Goal: Check status: Check status

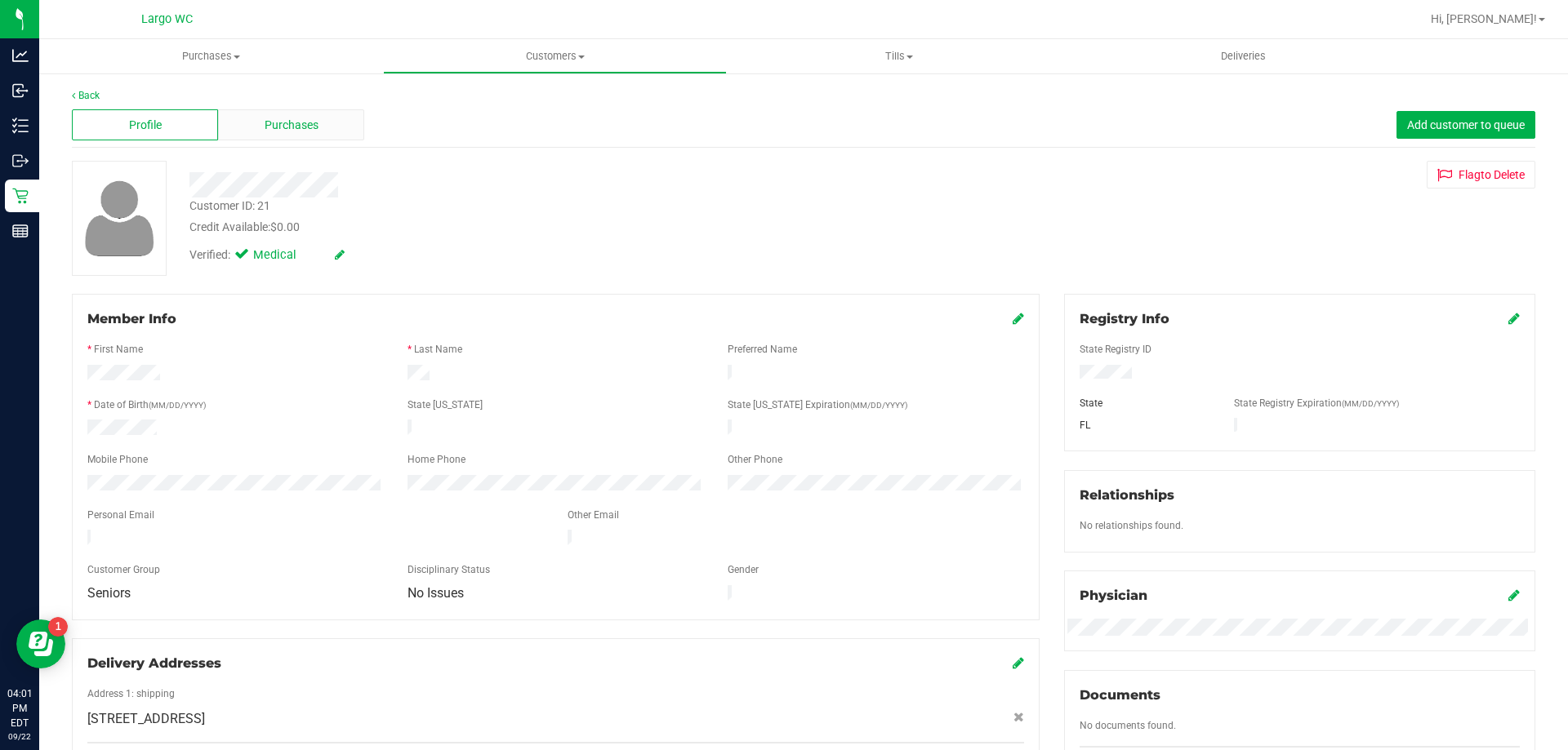
click at [284, 134] on div "Purchases" at bounding box center [291, 124] width 146 height 31
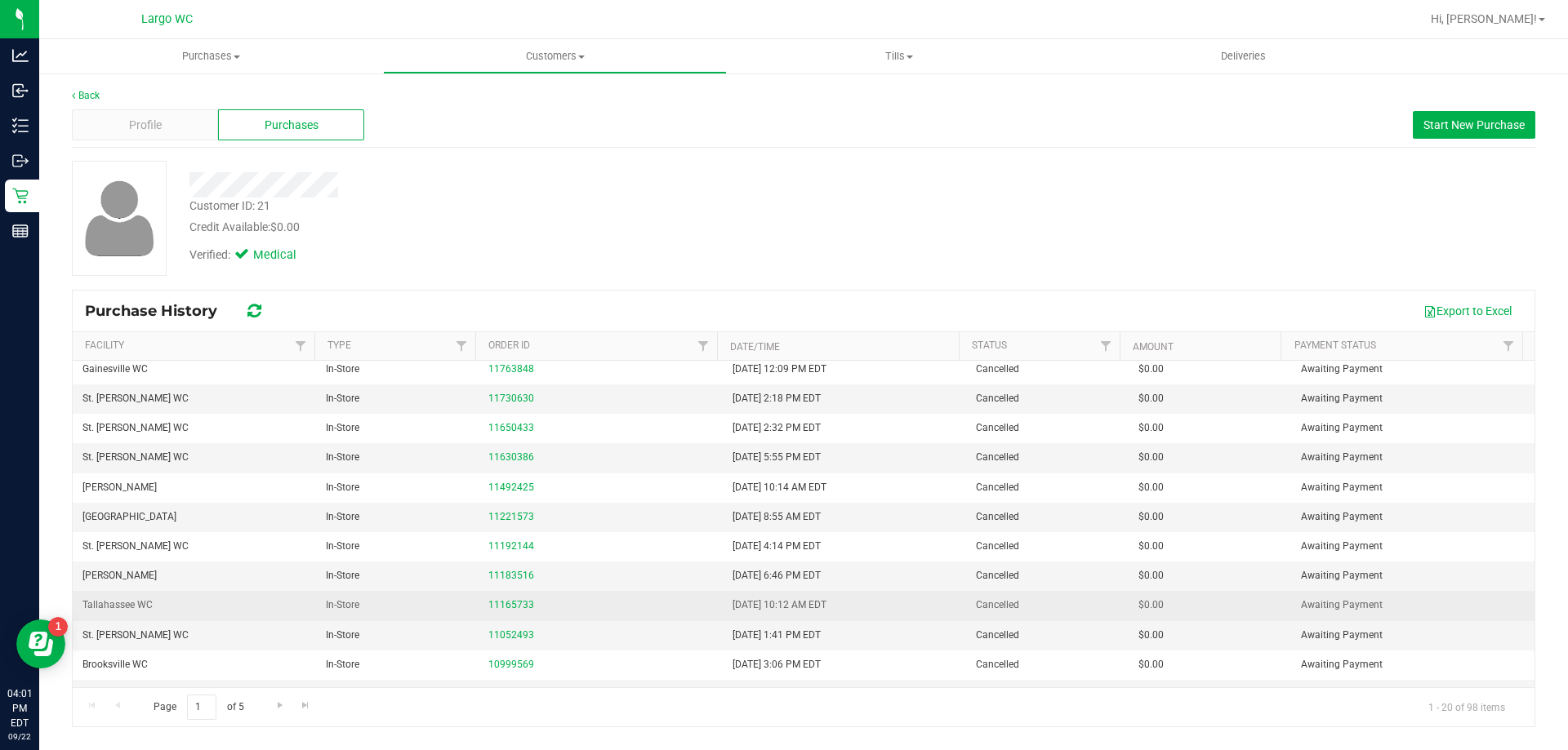
scroll to position [279, 0]
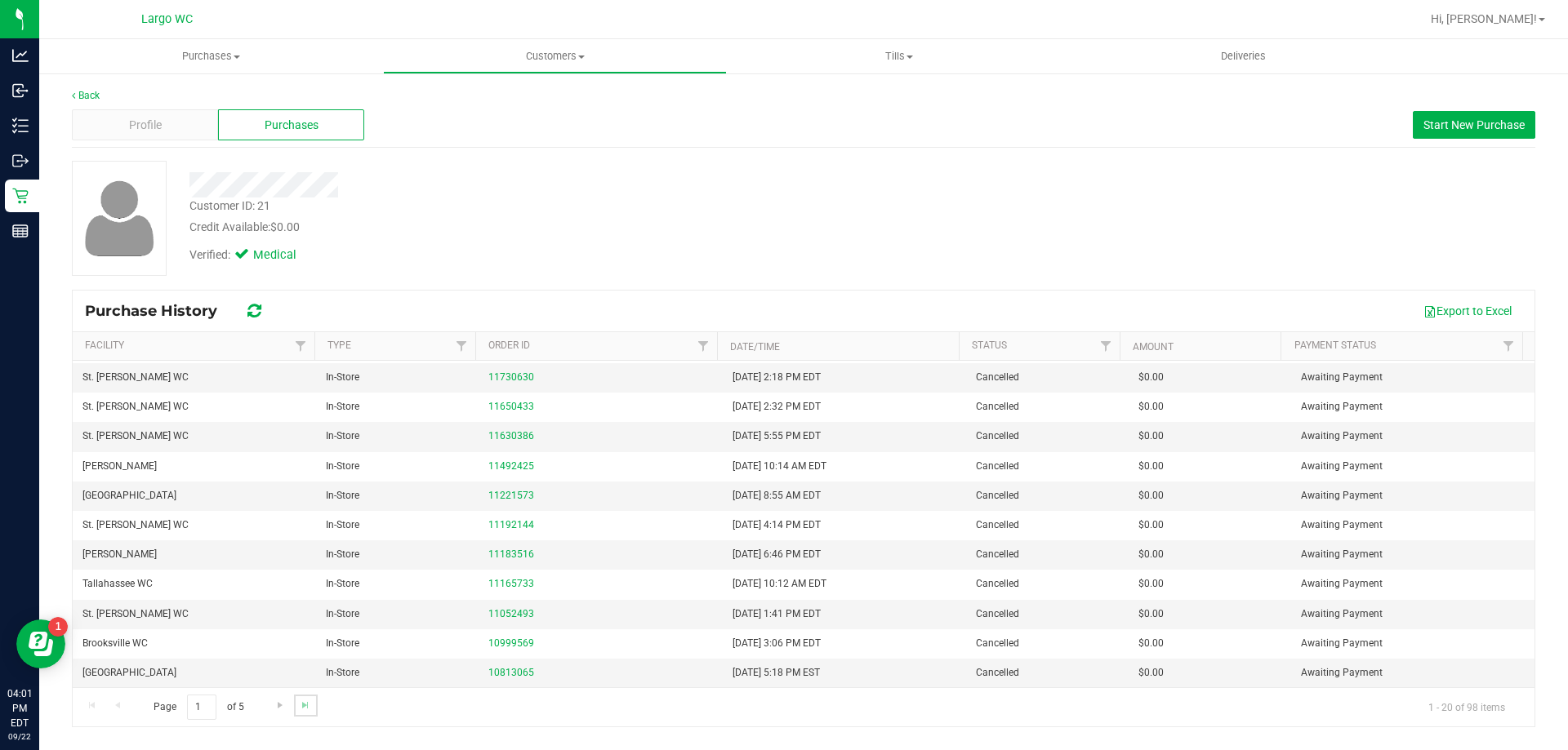
click at [296, 700] on link "Go to the last page" at bounding box center [305, 705] width 24 height 22
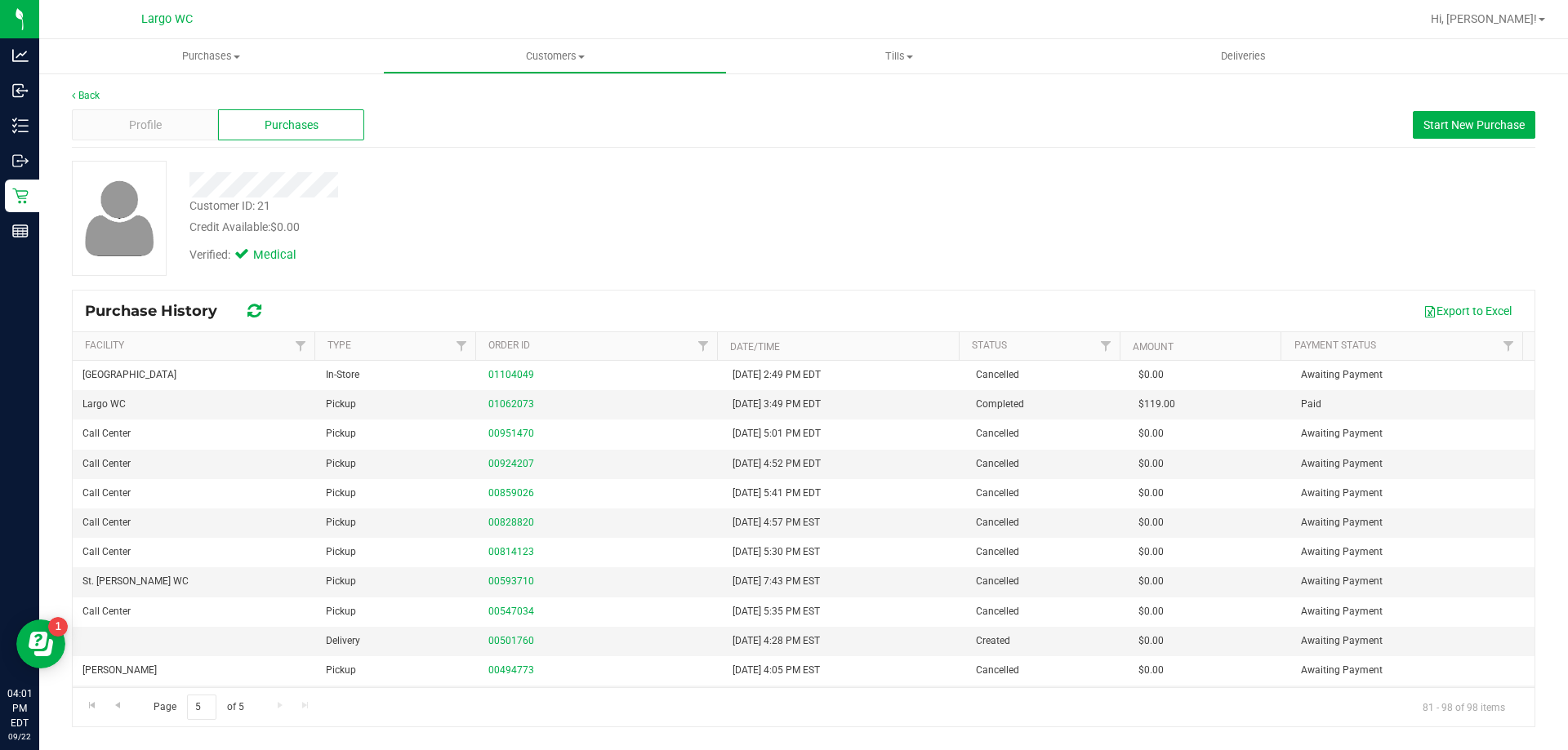
click at [300, 701] on div "Page 5 of 5 81 - 98 of 98 items" at bounding box center [803, 707] width 1462 height 39
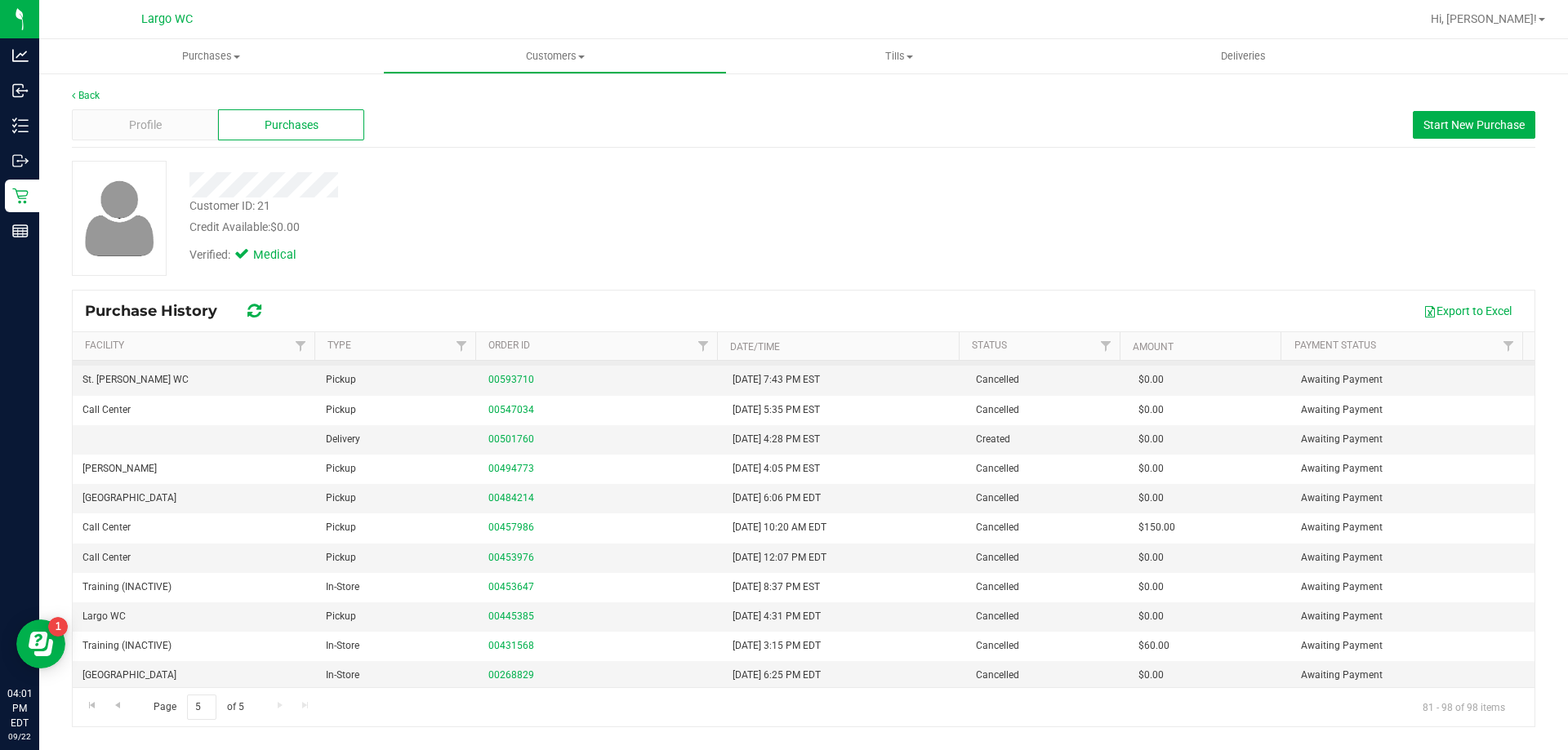
scroll to position [204, 0]
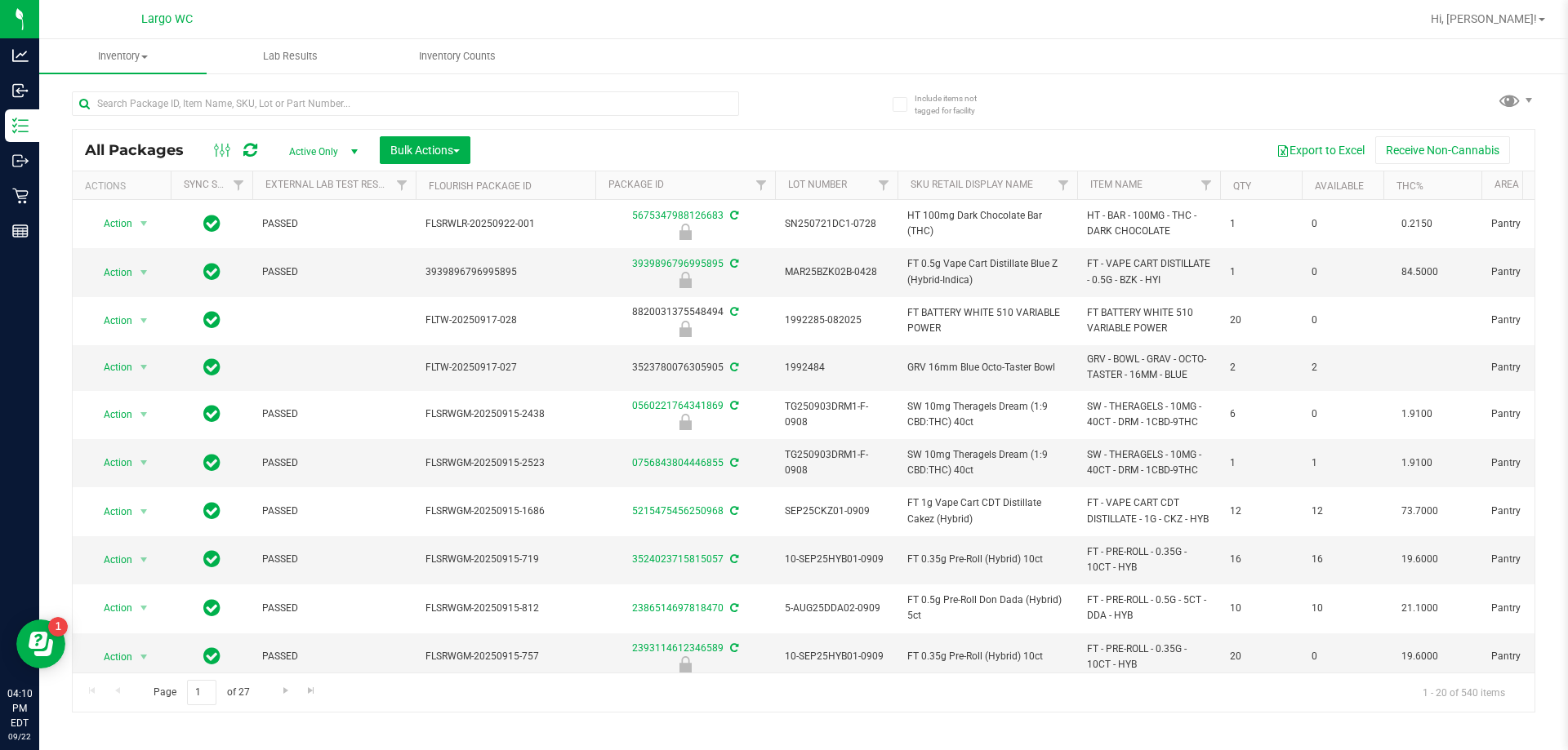
click at [262, 120] on div at bounding box center [405, 110] width 668 height 38
click at [265, 108] on input "text" at bounding box center [405, 104] width 668 height 25
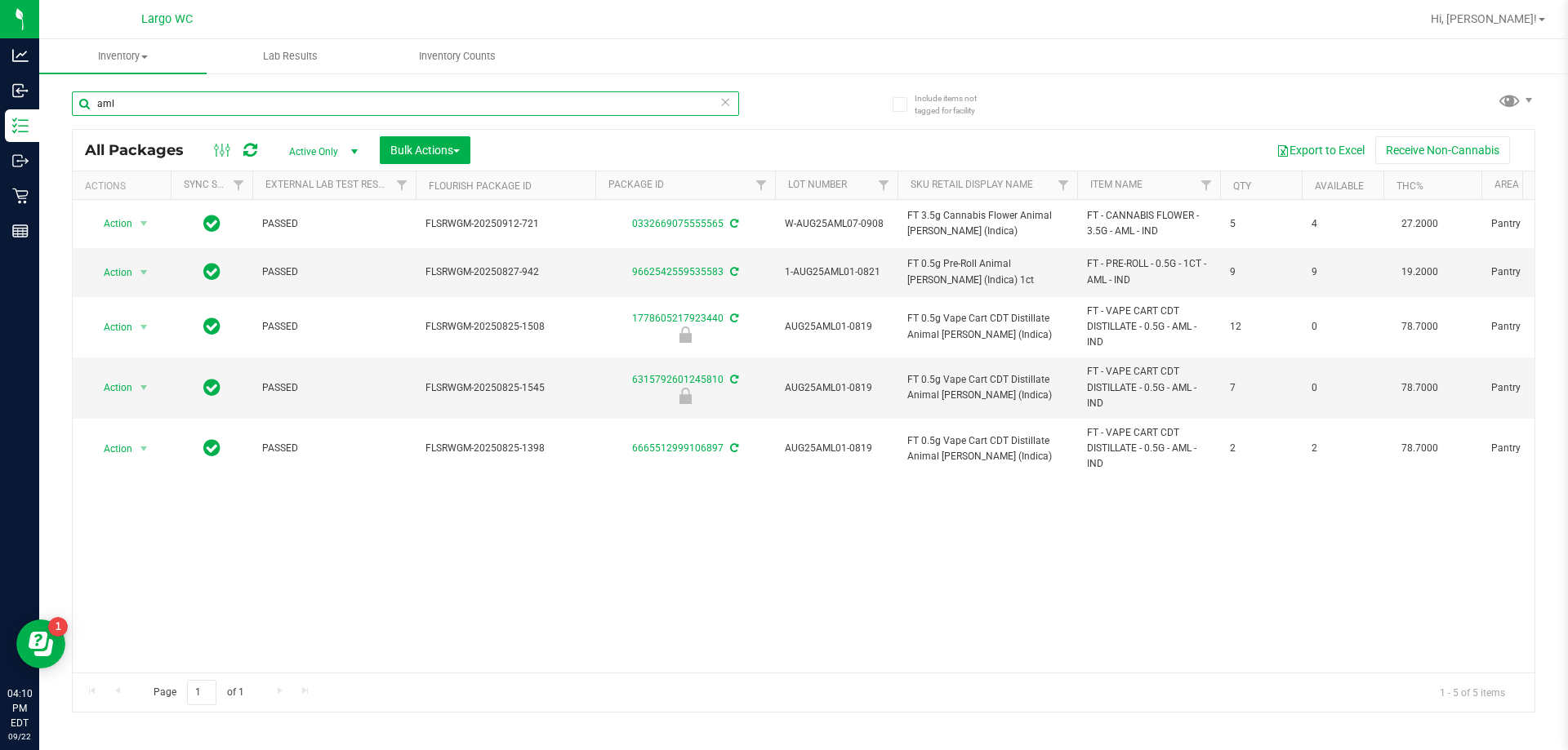
type input "aml"
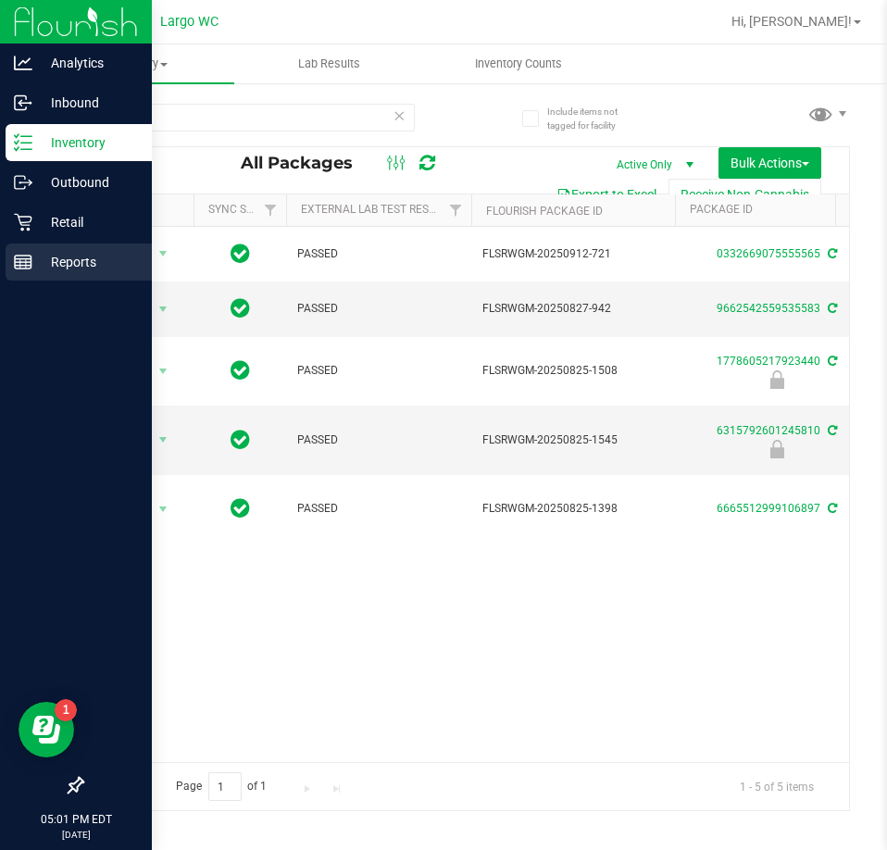
click at [31, 256] on icon at bounding box center [23, 262] width 19 height 19
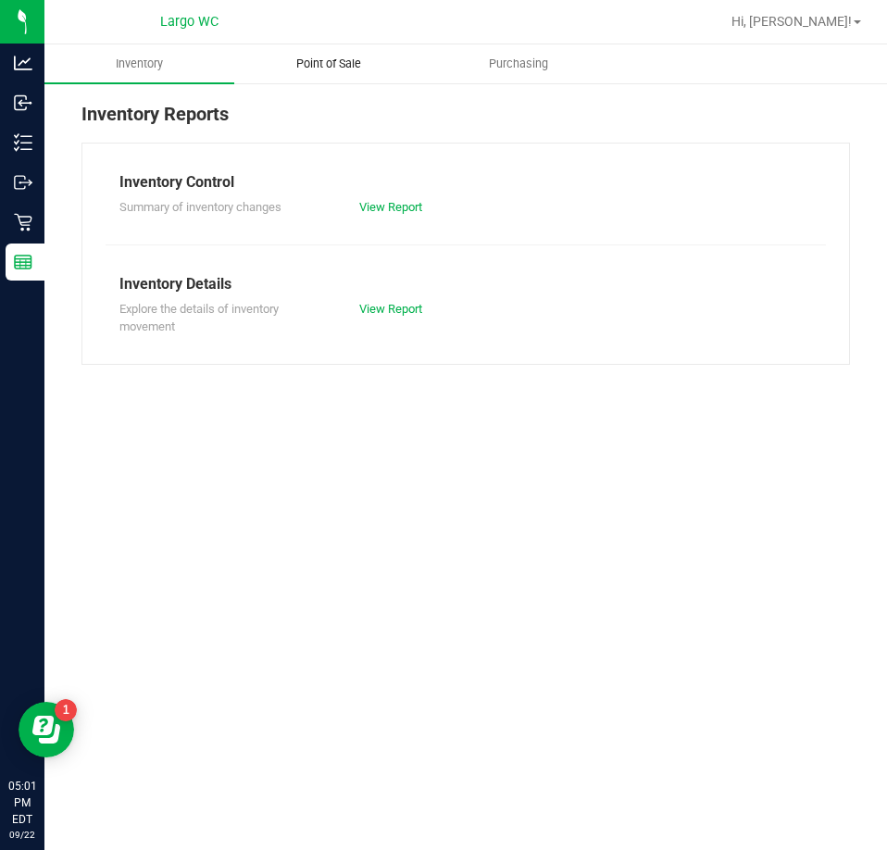
click at [346, 76] on uib-tab-heading "Point of Sale" at bounding box center [329, 63] width 188 height 37
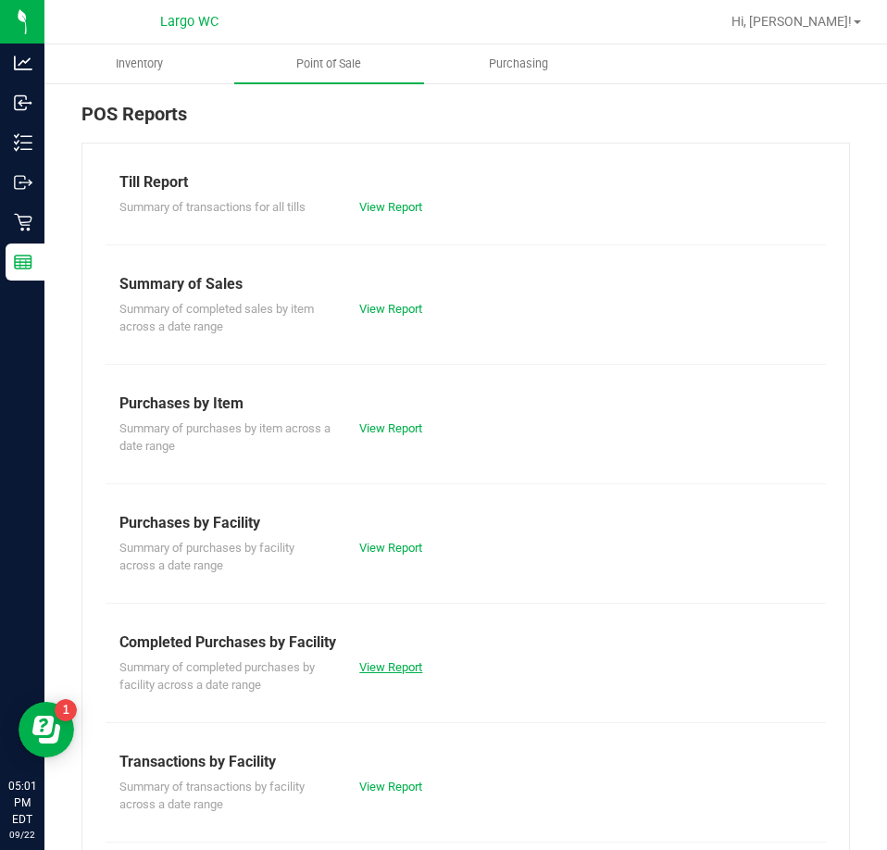
click at [402, 667] on link "View Report" at bounding box center [390, 667] width 63 height 14
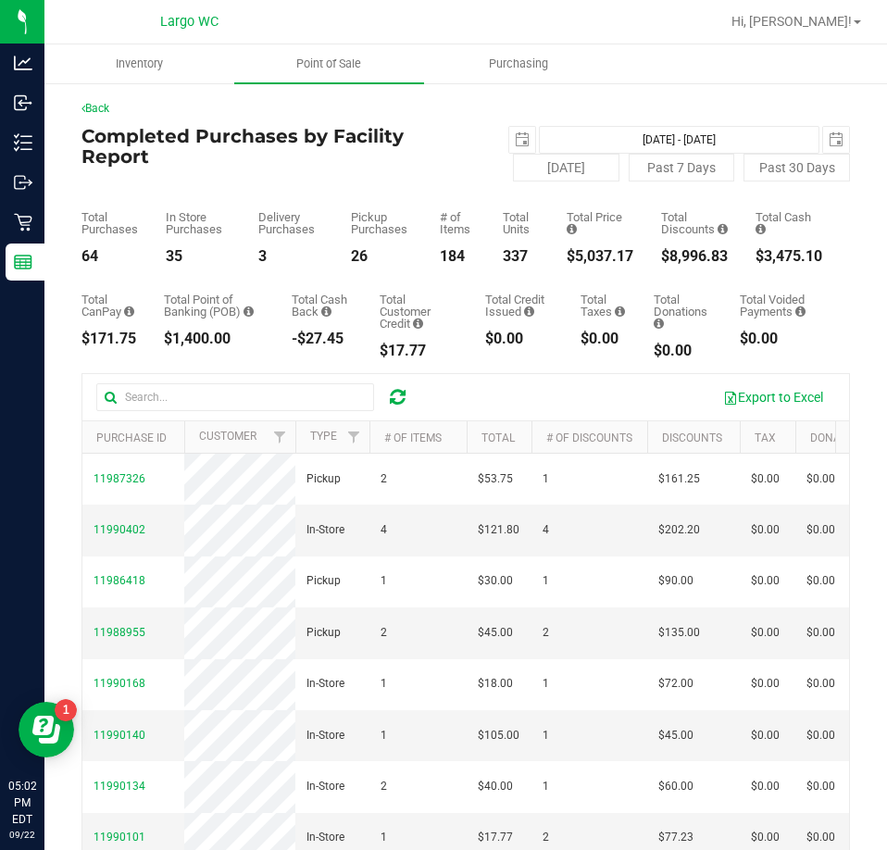
click at [574, 263] on div "$5,037.17" at bounding box center [600, 256] width 67 height 15
click at [639, 250] on div "Total Purchases 64 In Store Purchases 35 Delivery Purchases 3 Pickup Purchases …" at bounding box center [465, 223] width 769 height 82
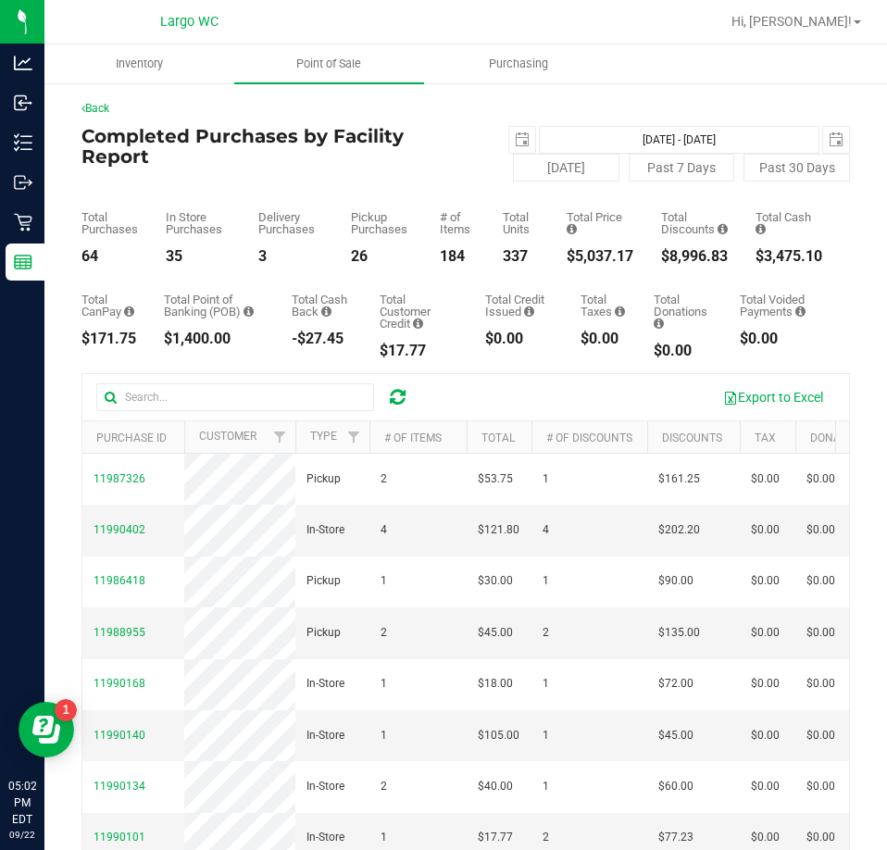
click at [603, 256] on div "$5,037.17" at bounding box center [600, 256] width 67 height 15
drag, startPoint x: 603, startPoint y: 256, endPoint x: 658, endPoint y: 259, distance: 54.8
click at [609, 259] on div "$5,037.17" at bounding box center [600, 256] width 67 height 15
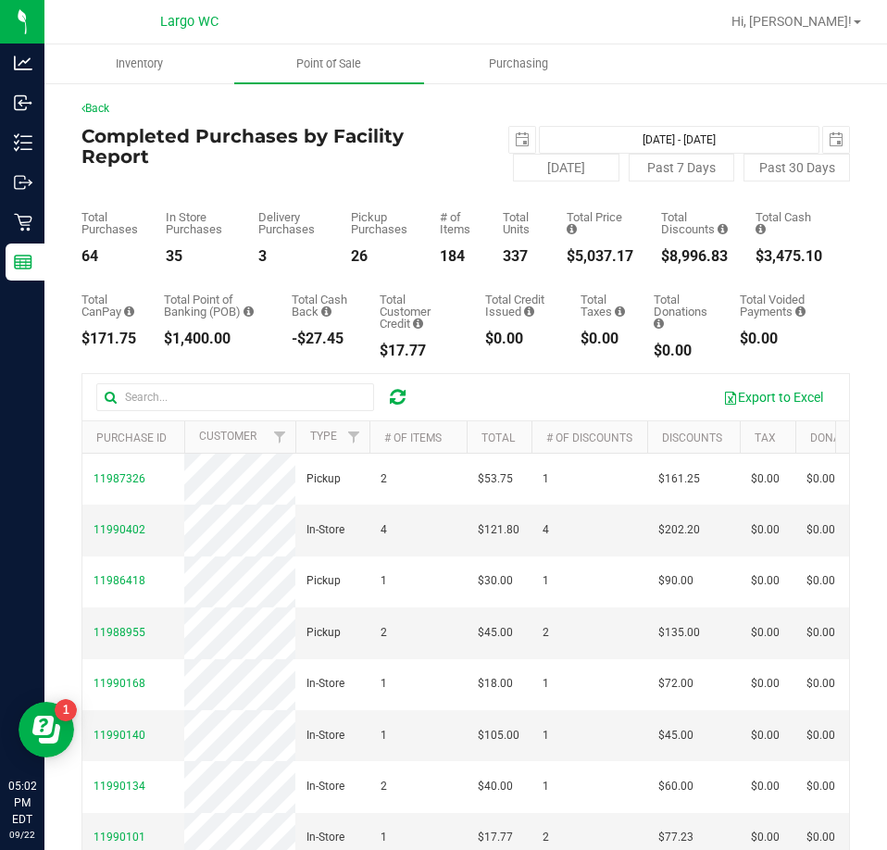
click at [661, 259] on div "$8,996.83" at bounding box center [694, 256] width 67 height 15
click at [607, 257] on div "$5,037.17" at bounding box center [600, 256] width 67 height 15
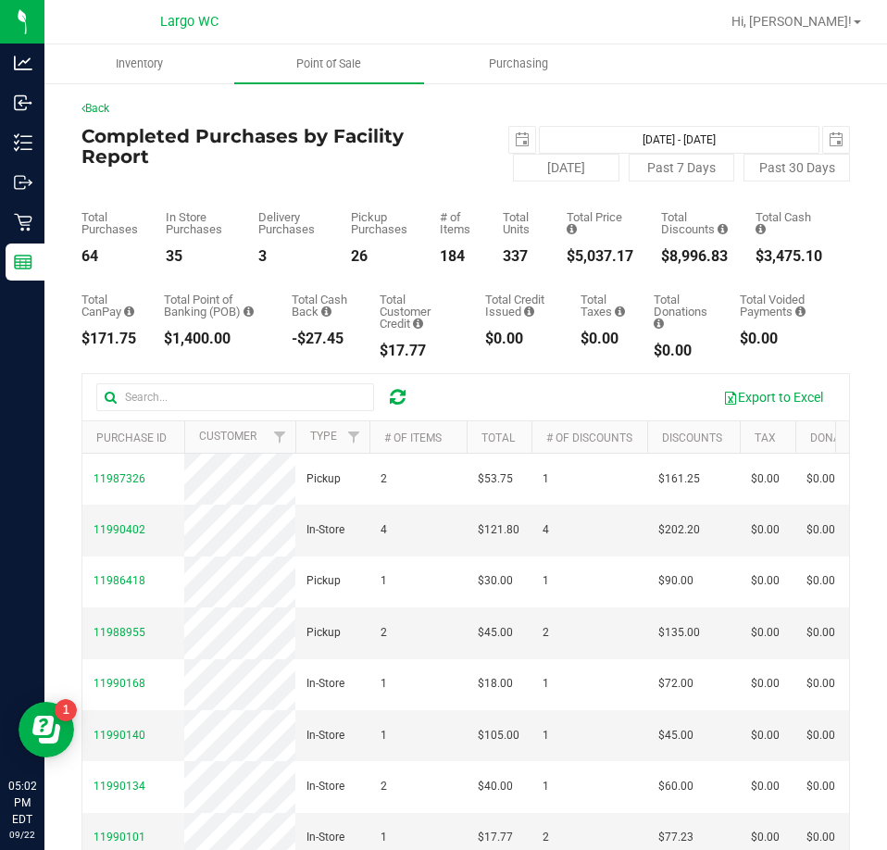
click at [607, 257] on div "$5,037.17" at bounding box center [600, 256] width 67 height 15
click at [607, 258] on div "$5,037.17" at bounding box center [600, 256] width 67 height 15
click at [595, 258] on div "$5,037.17" at bounding box center [600, 256] width 67 height 15
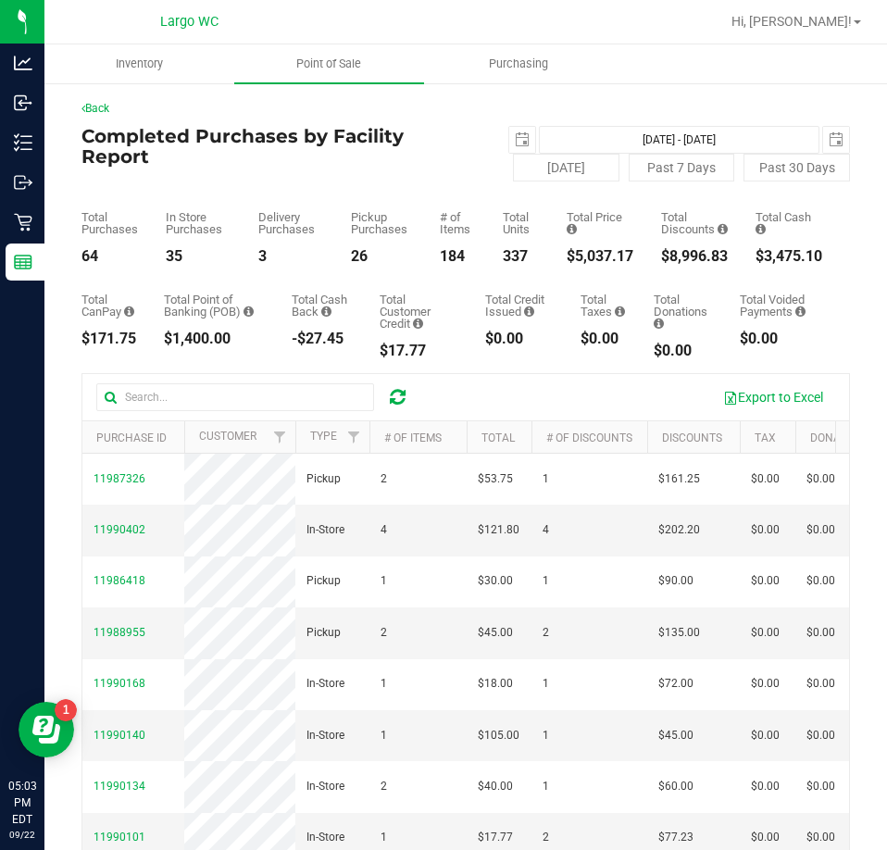
click at [567, 254] on div "$5,037.17" at bounding box center [600, 256] width 67 height 15
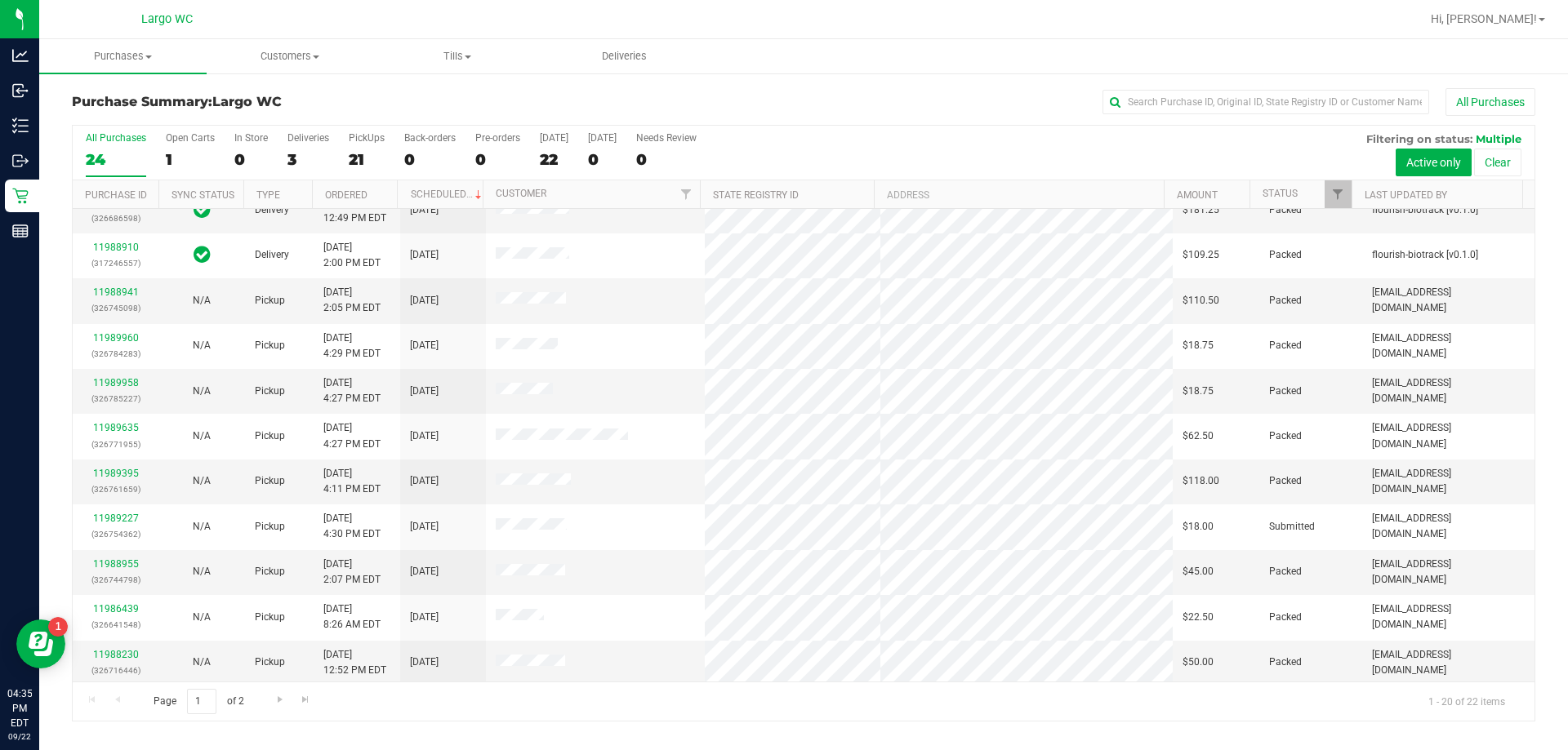
scroll to position [431, 0]
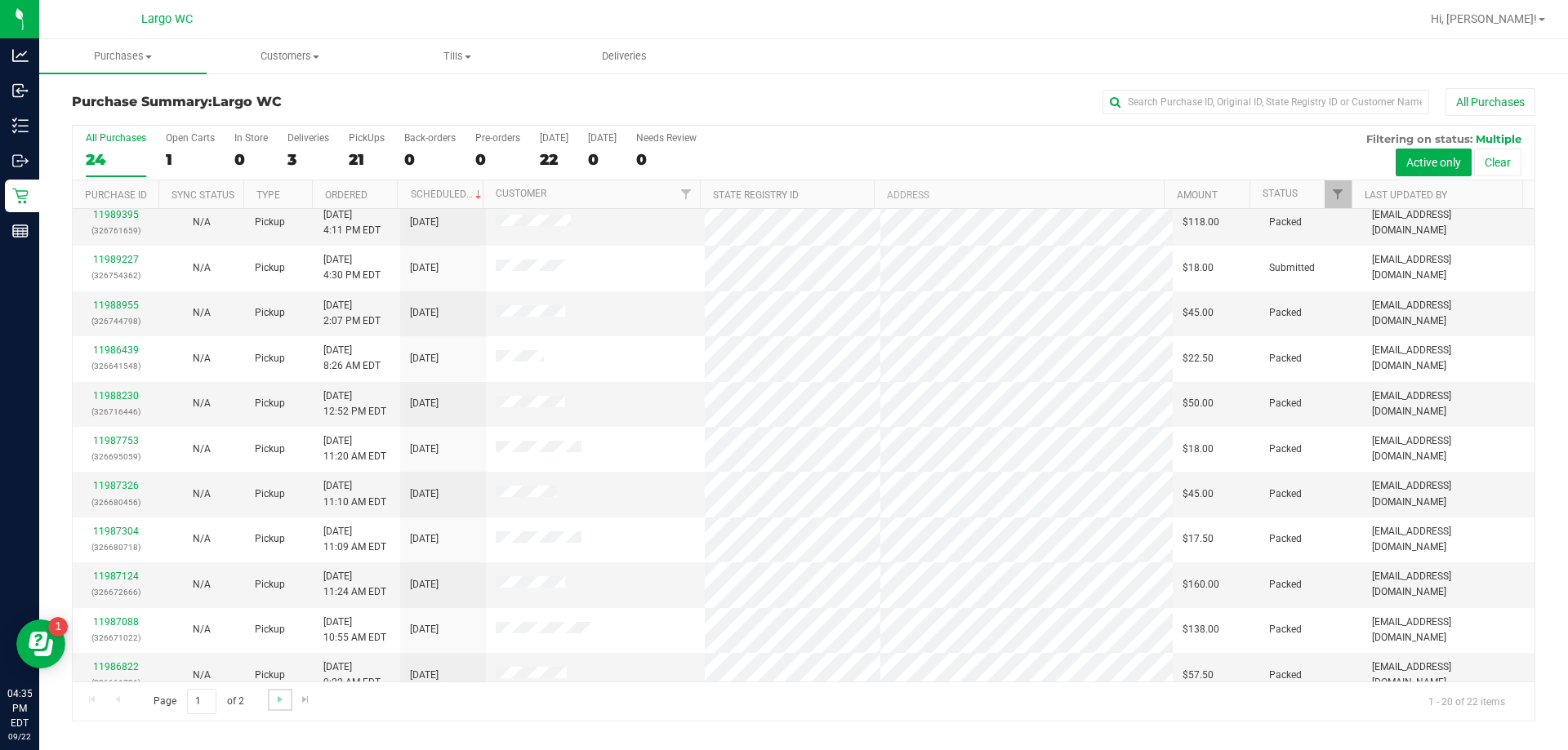
click at [270, 704] on link "Go to the next page" at bounding box center [280, 700] width 24 height 22
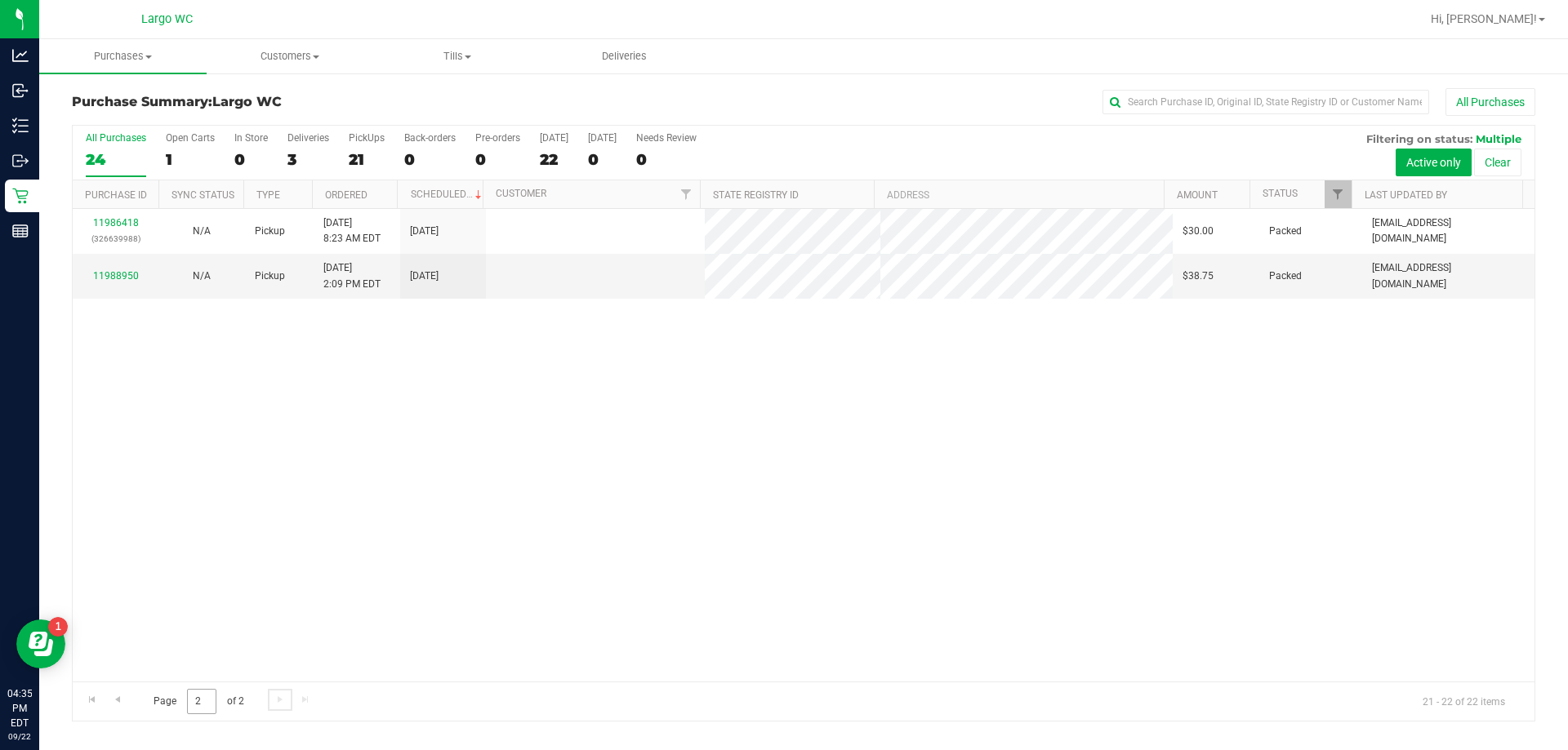
scroll to position [0, 0]
click at [123, 702] on span "Go to the previous page" at bounding box center [117, 699] width 13 height 13
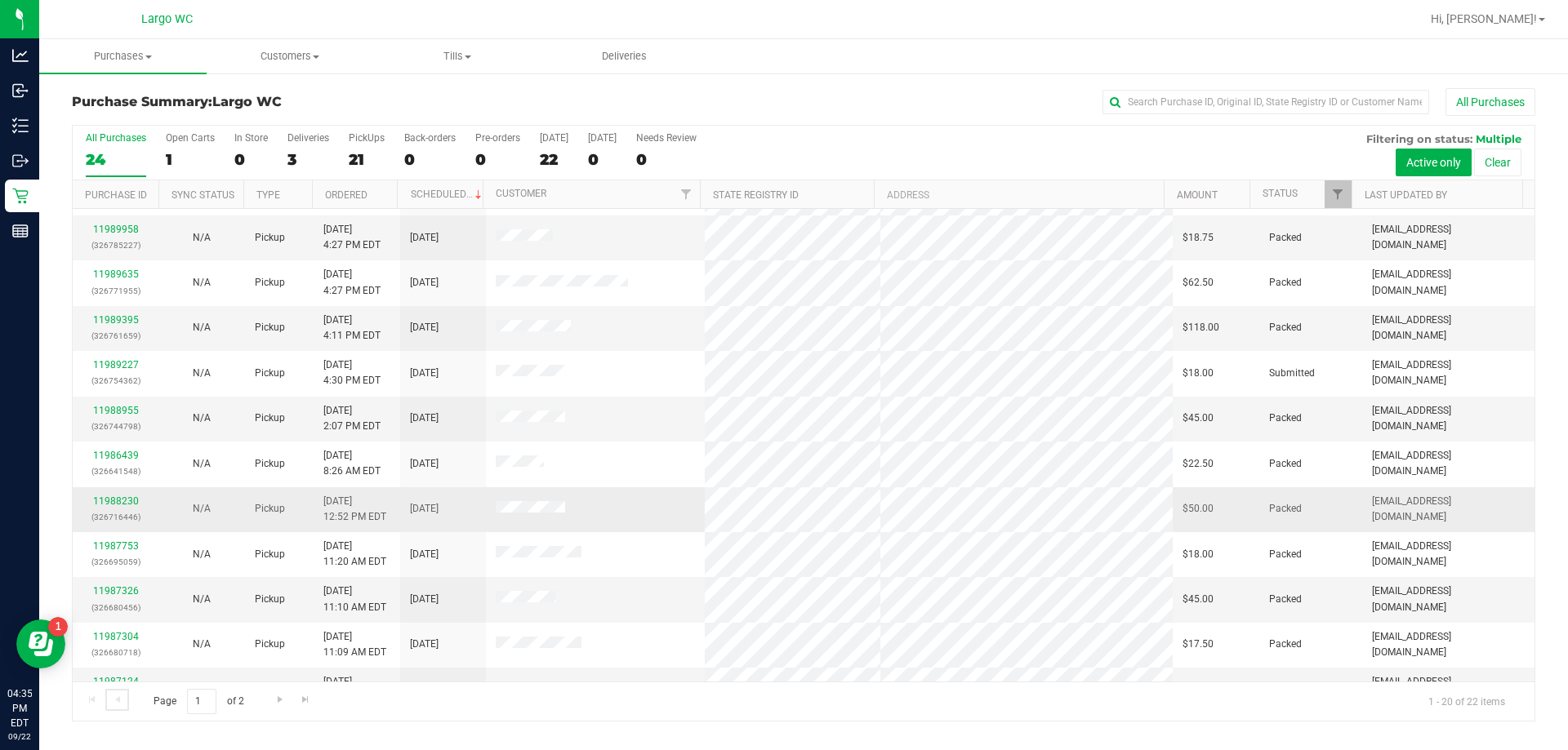
scroll to position [326, 0]
click at [106, 404] on link "11988955" at bounding box center [116, 409] width 46 height 11
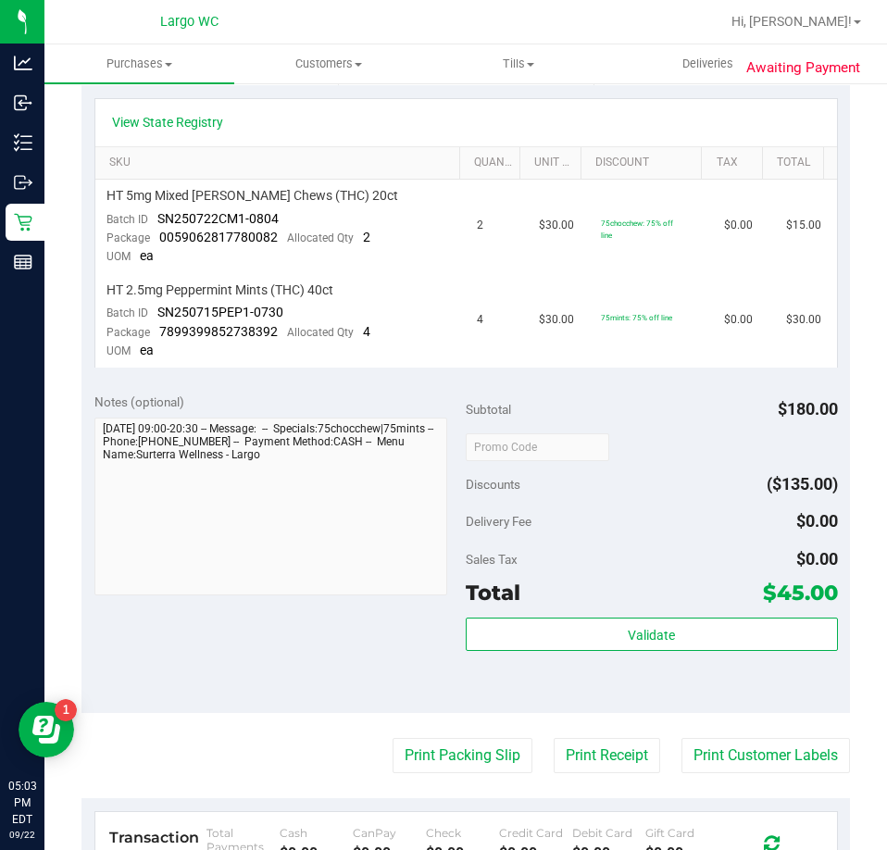
scroll to position [185, 0]
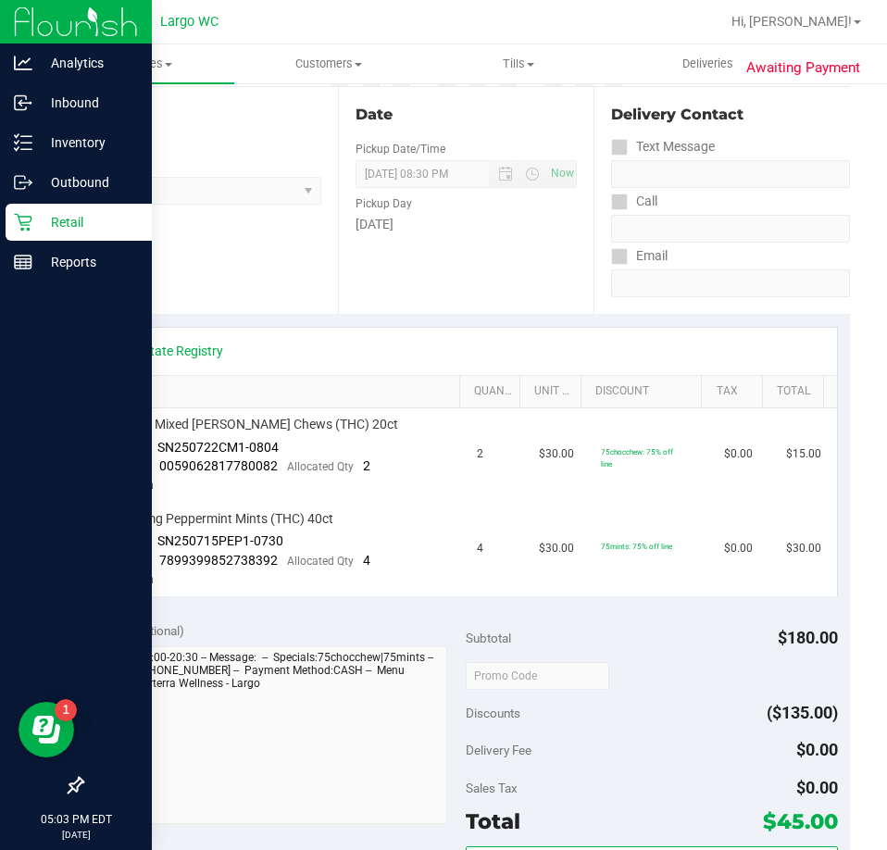
click at [18, 214] on icon at bounding box center [23, 223] width 18 height 18
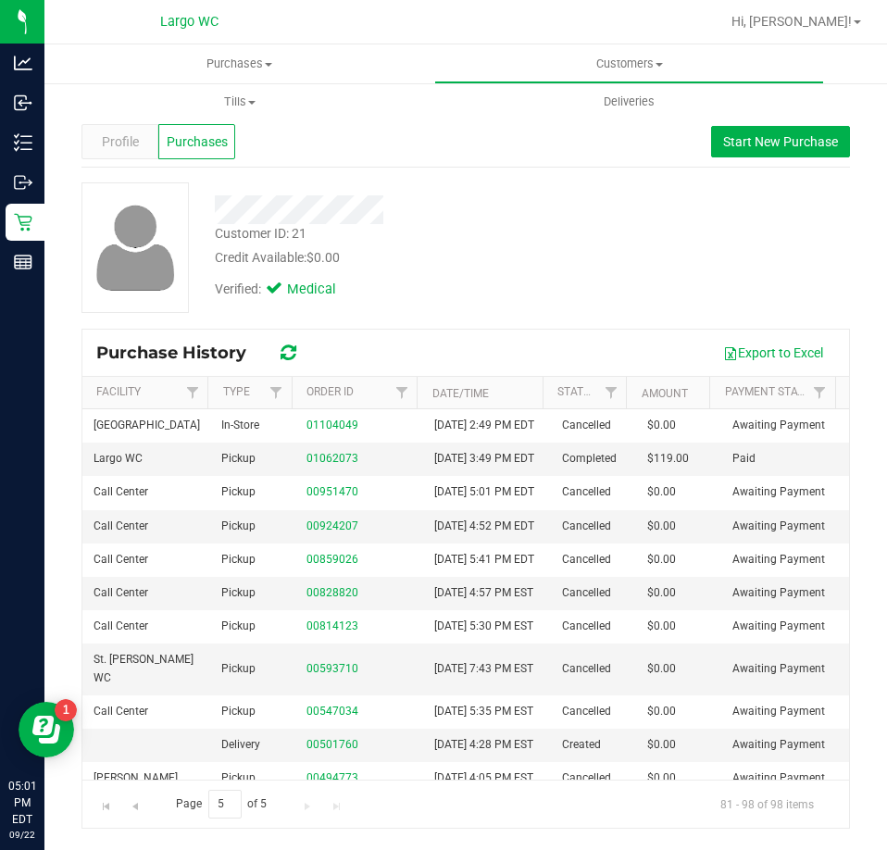
scroll to position [232, 0]
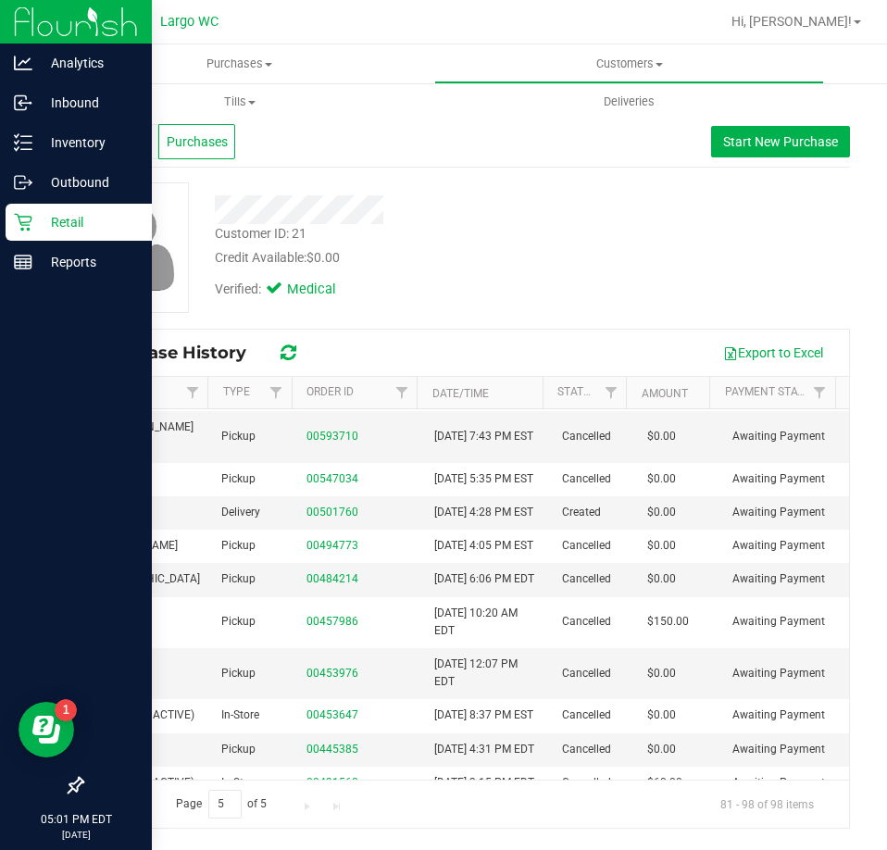
click at [20, 215] on icon at bounding box center [23, 222] width 19 height 19
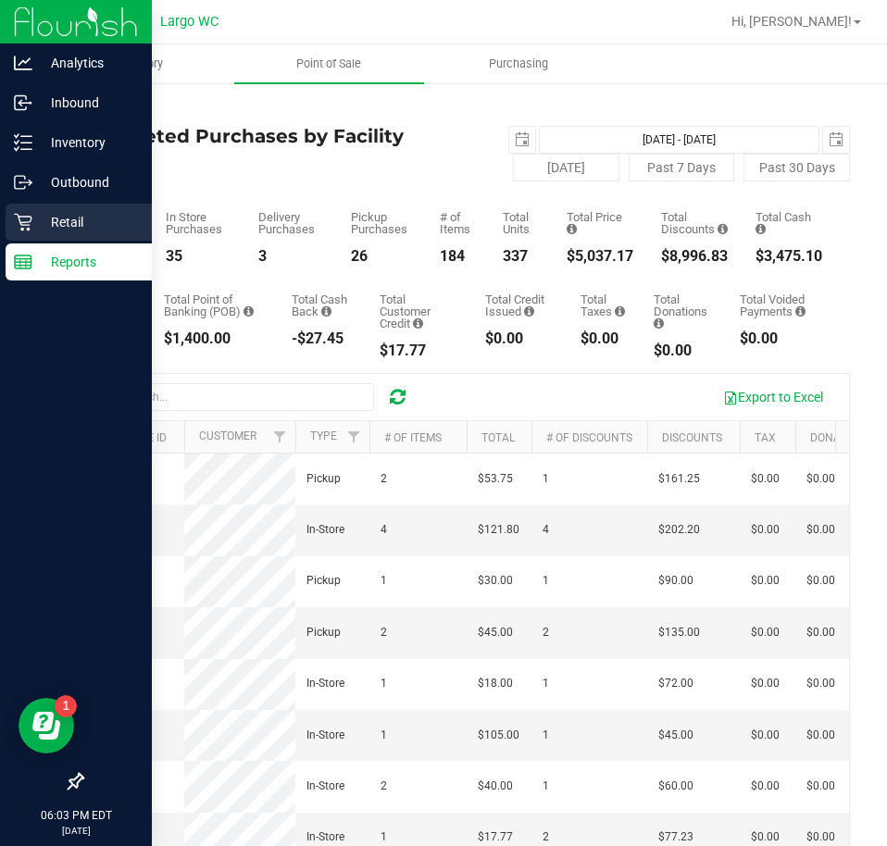
click at [39, 232] on p "Retail" at bounding box center [87, 222] width 111 height 22
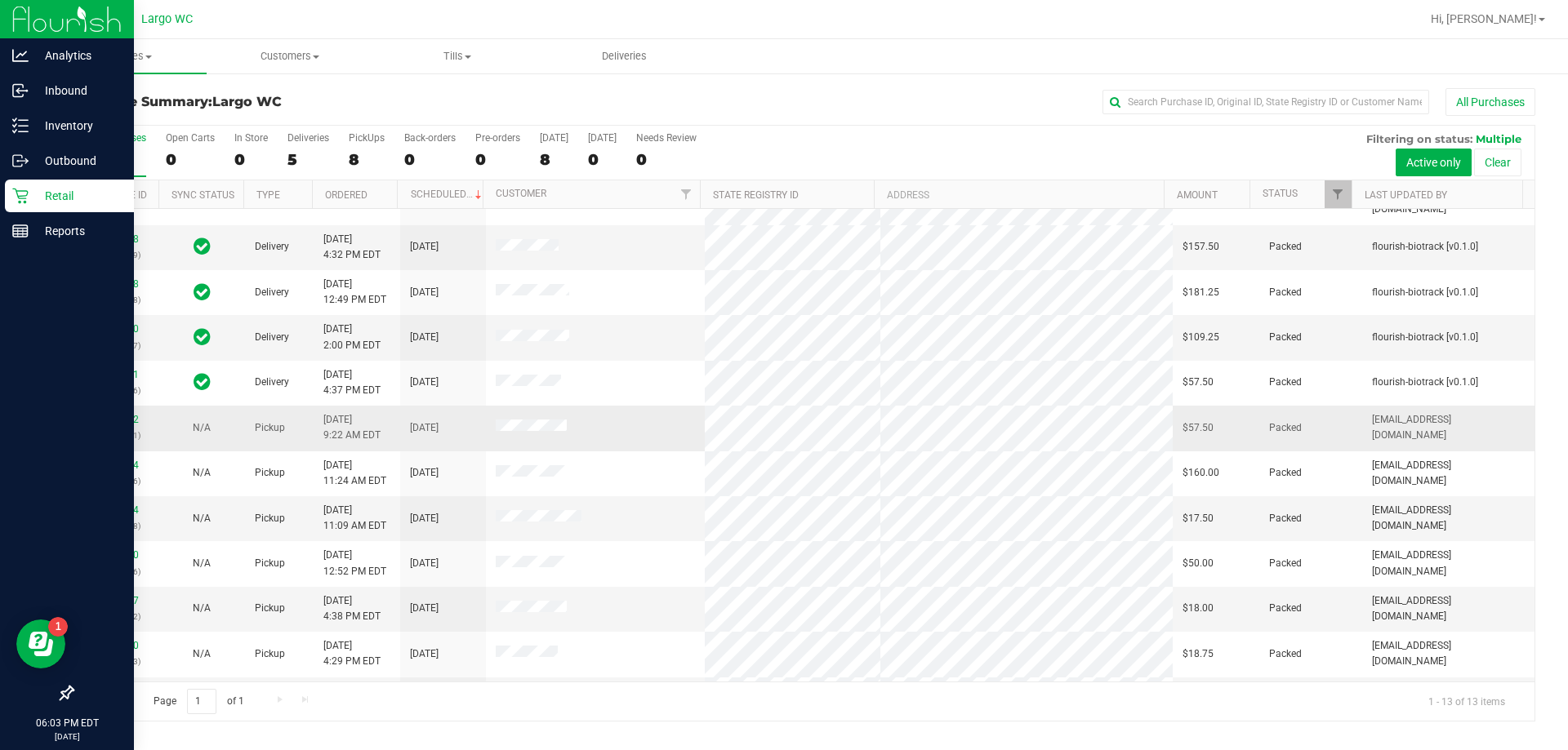
scroll to position [115, 0]
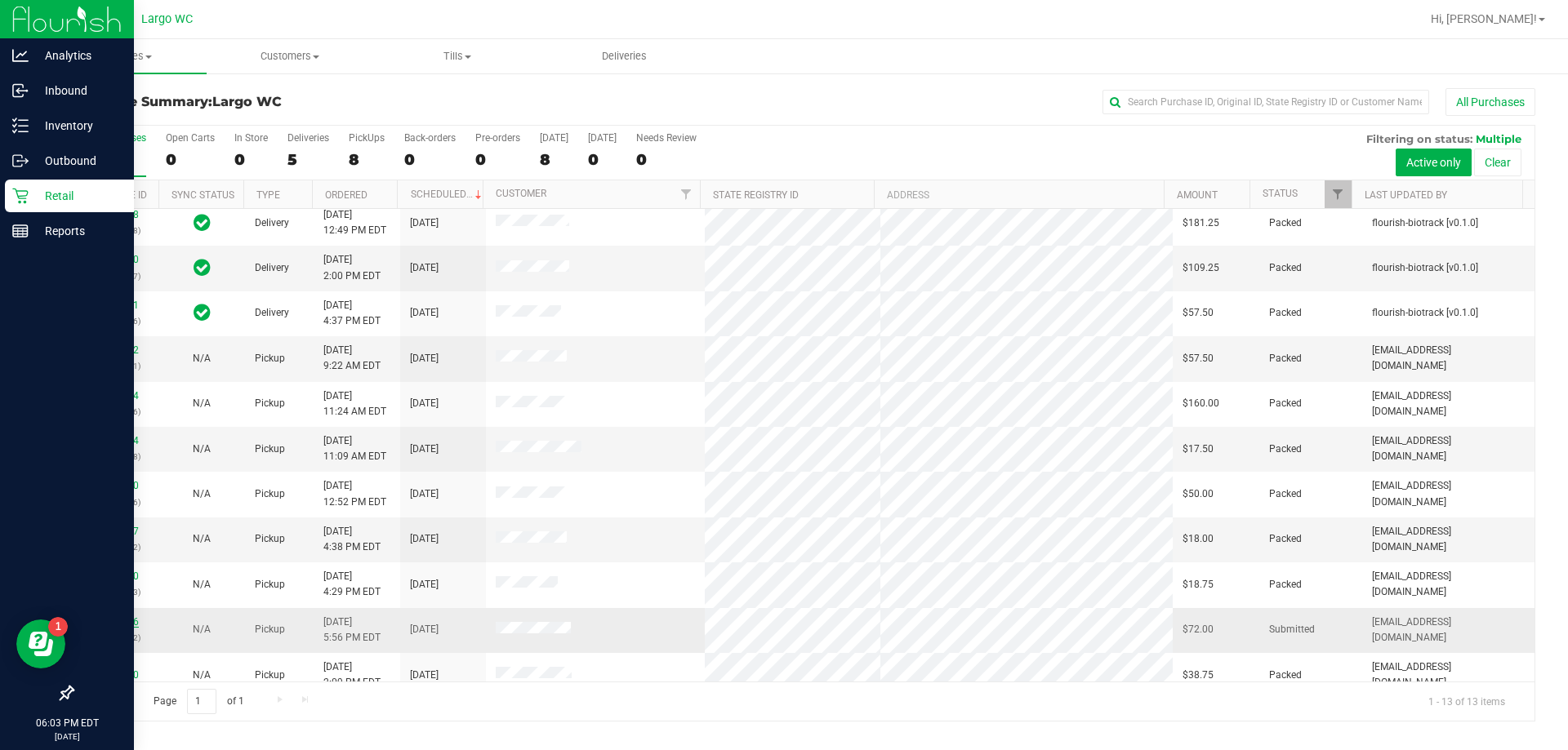
click at [114, 616] on link "11990996" at bounding box center [116, 621] width 46 height 11
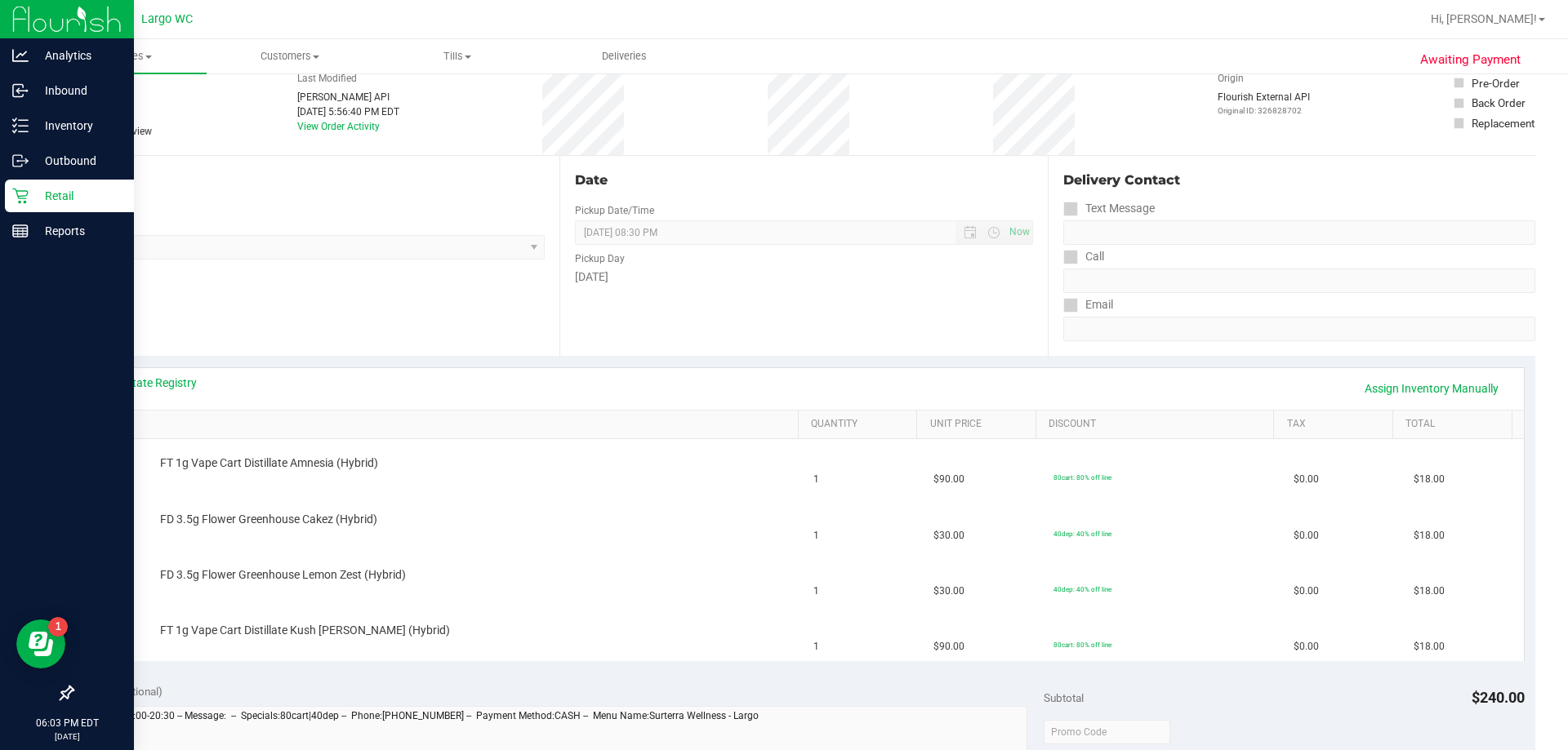
scroll to position [82, 0]
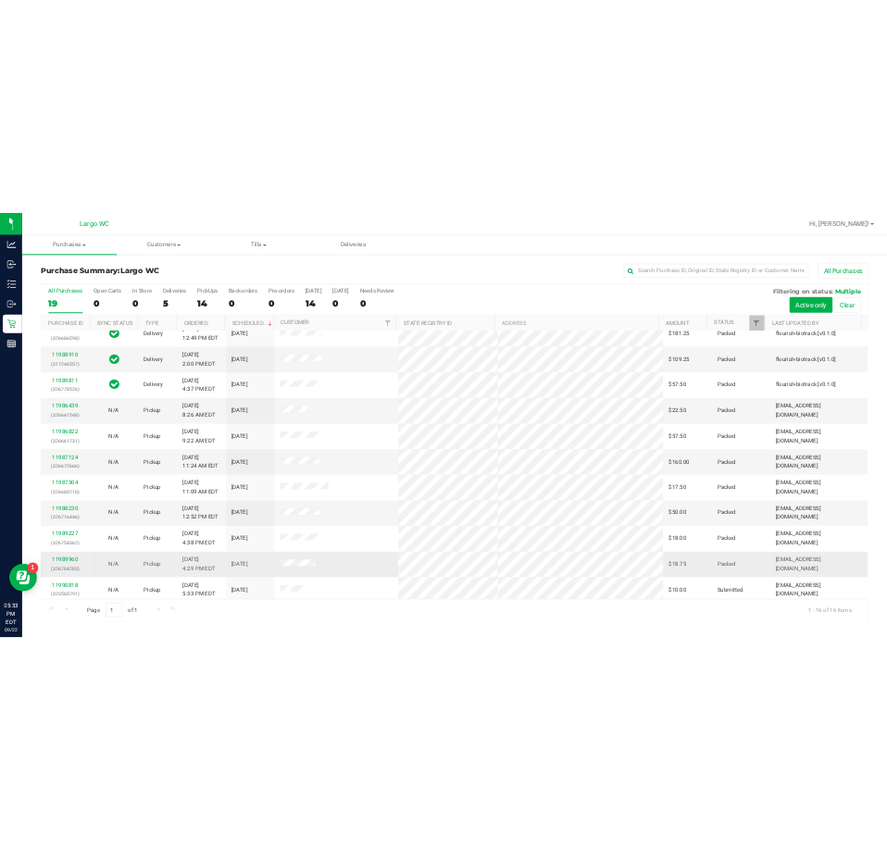
scroll to position [284, 0]
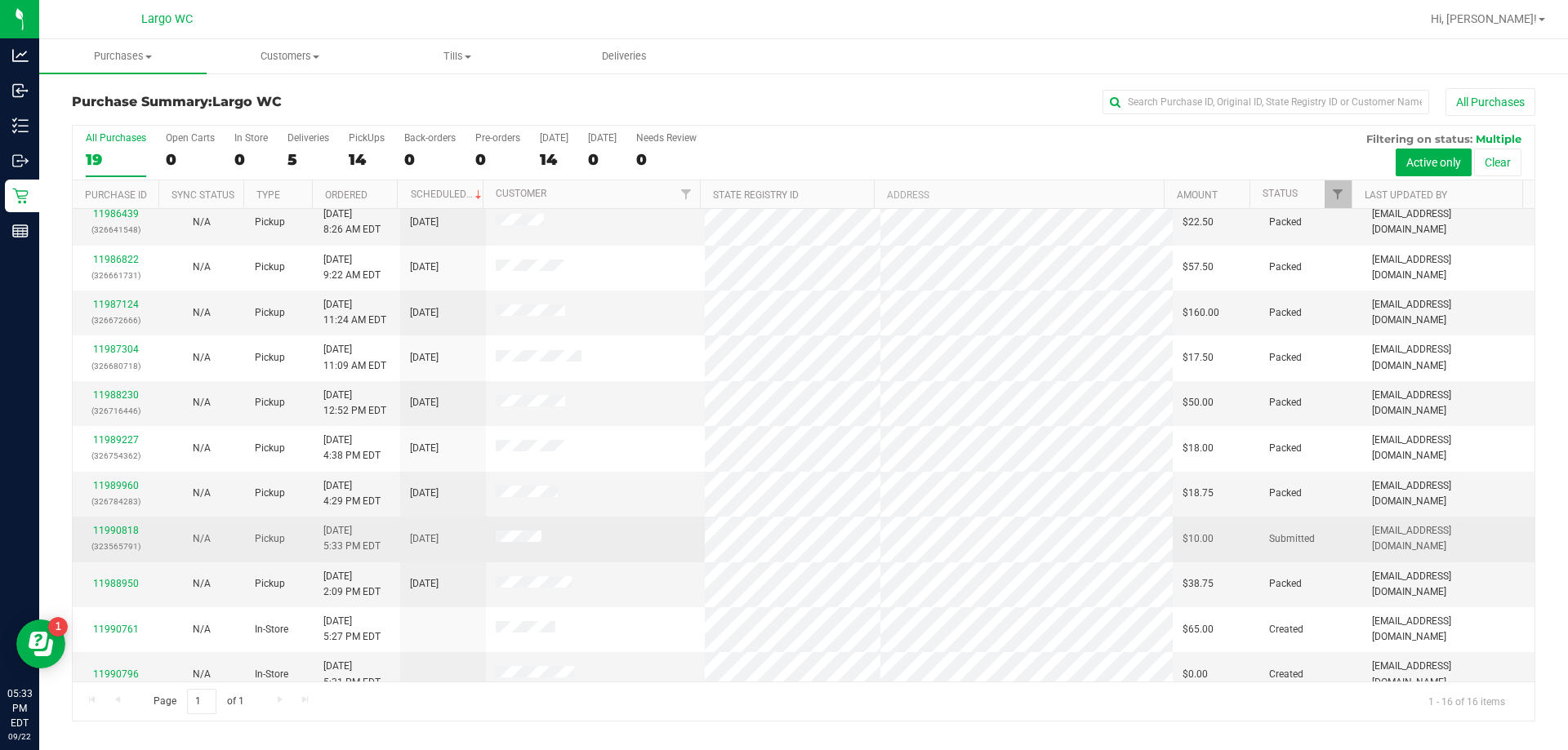
click at [107, 524] on div "11990818 (323565791)" at bounding box center [116, 538] width 66 height 31
click at [111, 524] on link "11990818" at bounding box center [116, 530] width 46 height 11
